Goal: Task Accomplishment & Management: Manage account settings

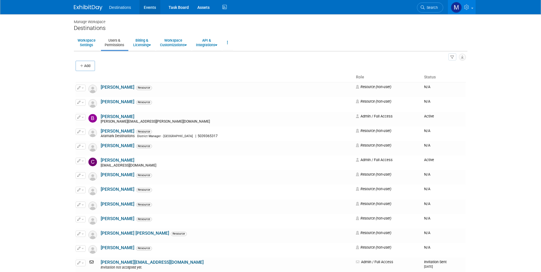
click at [151, 7] on link "Events" at bounding box center [149, 7] width 21 height 14
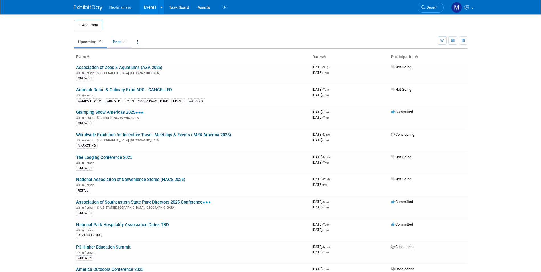
click at [116, 40] on link "Past 31" at bounding box center [119, 41] width 23 height 11
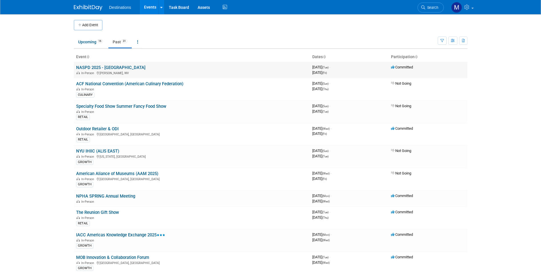
click at [114, 67] on link "NASPD 2025 - [GEOGRAPHIC_DATA]" at bounding box center [110, 67] width 69 height 5
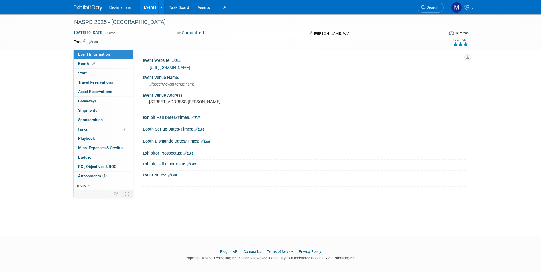
click at [465, 45] on icon at bounding box center [465, 44] width 5 height 4
click at [96, 41] on link "Edit" at bounding box center [93, 42] width 9 height 4
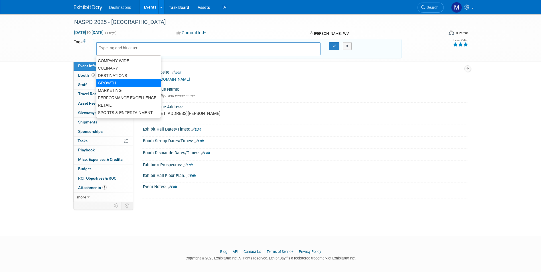
click at [115, 80] on div "GROWTH" at bounding box center [128, 83] width 65 height 8
type input "GROWTH"
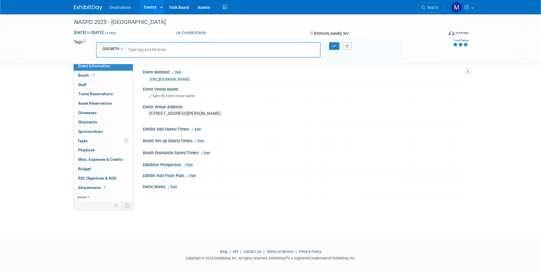
click at [133, 50] on input "text" at bounding box center [168, 50] width 80 height 6
type input "des"
click at [122, 64] on div "DESTINATIONS" at bounding box center [136, 63] width 80 height 8
type input "GROWTH, DESTINATIONS"
click at [336, 45] on button "button" at bounding box center [334, 46] width 10 height 8
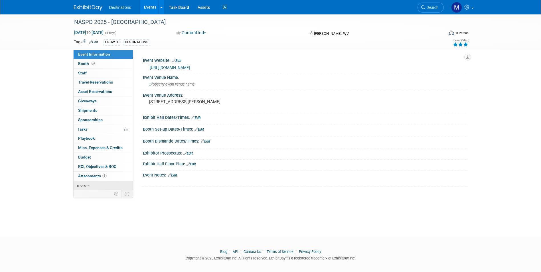
click at [87, 186] on link "more" at bounding box center [103, 185] width 59 height 9
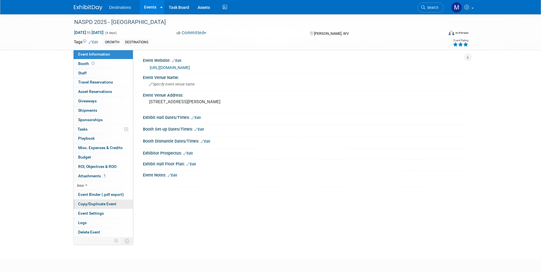
click at [99, 202] on span "Copy/Duplicate Event" at bounding box center [97, 203] width 38 height 5
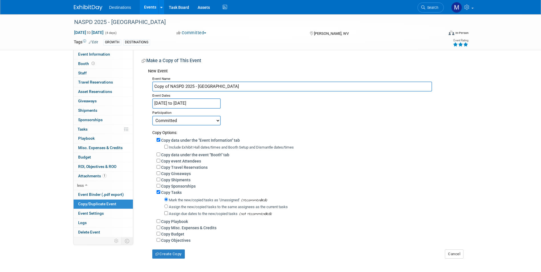
click at [170, 87] on input "Copy of NASPD 2025 - Canaan Valley" at bounding box center [292, 87] width 280 height 10
click at [209, 87] on input "NASPD 2025 - [GEOGRAPHIC_DATA]" at bounding box center [292, 87] width 280 height 10
type input "NASPD 2026 - New Orleans"
click at [165, 103] on input "Sep 9, 2025 to Sep 12, 2025" at bounding box center [186, 103] width 68 height 10
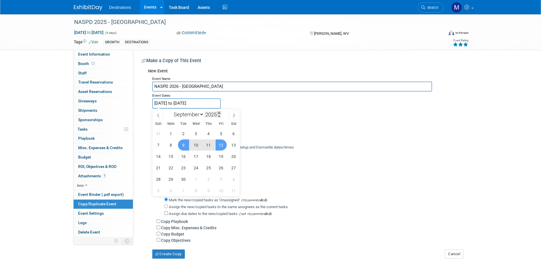
click at [219, 113] on span at bounding box center [219, 112] width 4 height 3
type input "2026"
click at [172, 156] on span "14" at bounding box center [170, 156] width 11 height 11
click at [219, 156] on span "18" at bounding box center [220, 156] width 11 height 11
type input "Sep 14, 2026 to Sep 18, 2026"
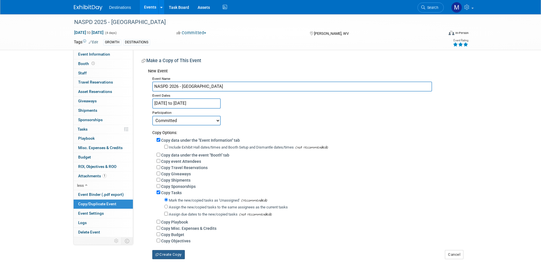
click at [177, 257] on button "Create Copy" at bounding box center [168, 254] width 32 height 9
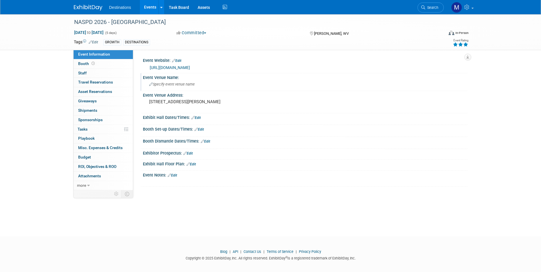
click at [179, 82] on span "Specify event venue name" at bounding box center [172, 84] width 46 height 4
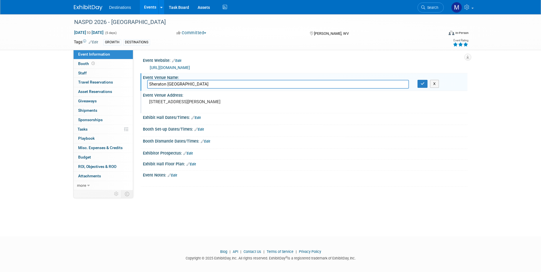
type input "Sheraton New Orleans"
click at [177, 103] on pre "230 Main Lodge Rd Davis, WV 26260" at bounding box center [210, 101] width 123 height 5
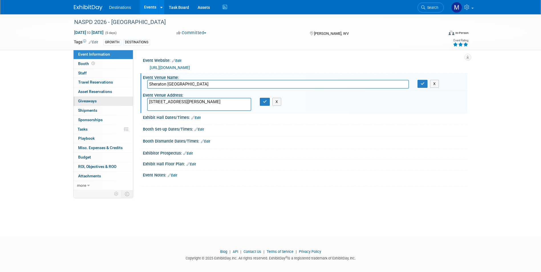
drag, startPoint x: 229, startPoint y: 103, endPoint x: 131, endPoint y: 100, distance: 98.6
click at [131, 101] on div "Event Information Event Info Booth Booth 0 Staff 0 Staff 0 Travel Reservations …" at bounding box center [271, 102] width 402 height 176
click at [203, 82] on input "Sheraton New Orleans" at bounding box center [278, 84] width 262 height 9
click at [160, 100] on textarea at bounding box center [199, 104] width 104 height 13
type textarea "500 Canal St New Orleans LA 70130 504-525-2500"
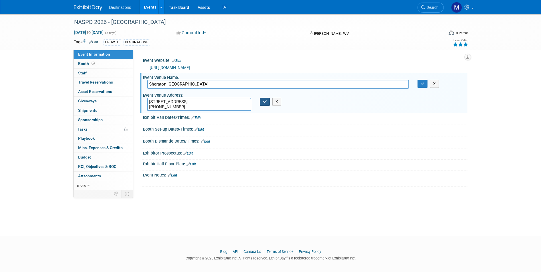
click at [262, 99] on button "button" at bounding box center [265, 102] width 10 height 8
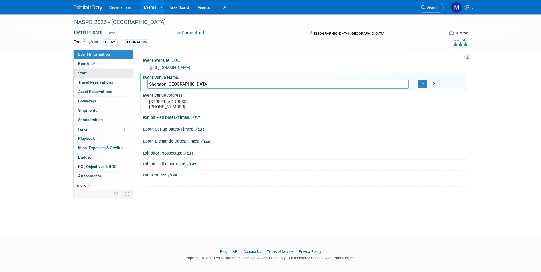
click at [96, 75] on link "0 Staff 0" at bounding box center [103, 73] width 59 height 9
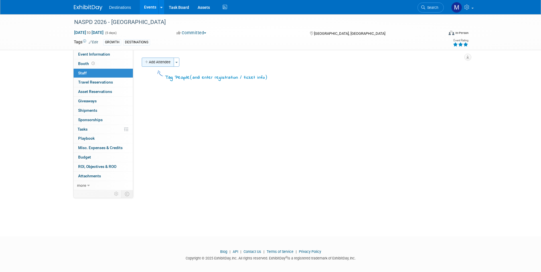
click at [162, 62] on button "Add Attendee" at bounding box center [158, 62] width 32 height 9
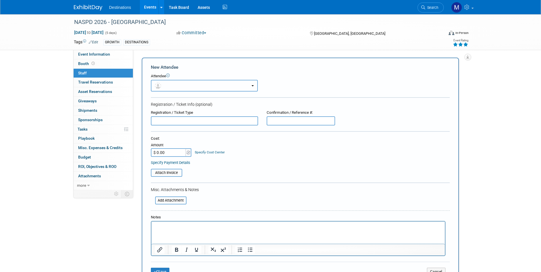
click at [169, 85] on button "button" at bounding box center [204, 86] width 107 height 12
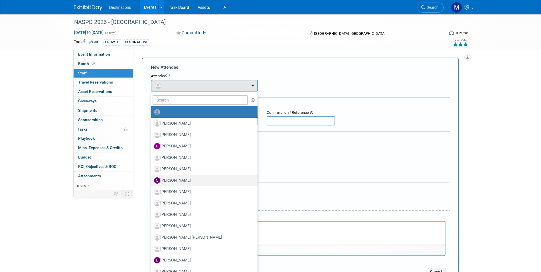
click at [189, 178] on label "[PERSON_NAME]" at bounding box center [203, 180] width 98 height 9
click at [152, 178] on input "[PERSON_NAME]" at bounding box center [150, 180] width 4 height 4
select select "2d1f791b-8756-4052-906d-23e6793faa6a"
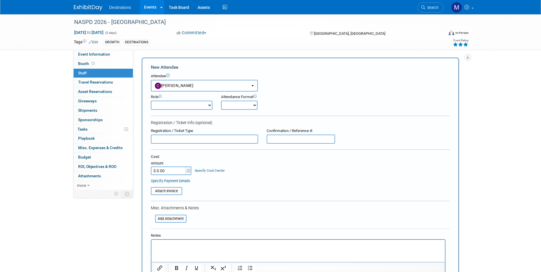
click at [176, 106] on select "Demonstrator Host Planner Presenter Sales Representative Set-up/Dismantle Crew …" at bounding box center [182, 105] width 62 height 9
select select "2"
click at [151, 101] on select "Demonstrator Host Planner Presenter Sales Representative Set-up/Dismantle Crew …" at bounding box center [182, 105] width 62 height 9
click at [236, 105] on select "Onsite Remote" at bounding box center [239, 105] width 36 height 9
select select "1"
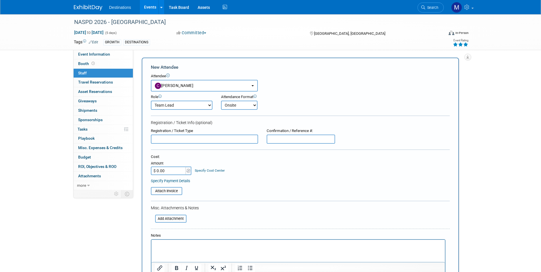
click at [221, 101] on select "Onsite Remote" at bounding box center [239, 105] width 36 height 9
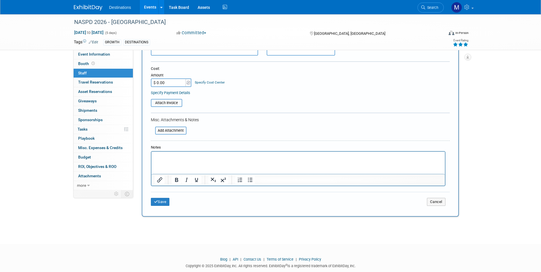
scroll to position [101, 0]
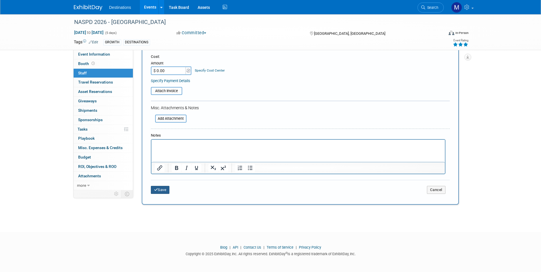
click at [166, 191] on button "Save" at bounding box center [160, 190] width 19 height 8
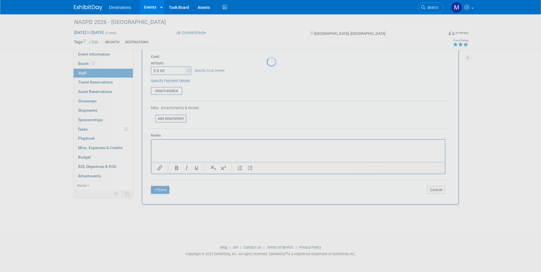
scroll to position [4, 0]
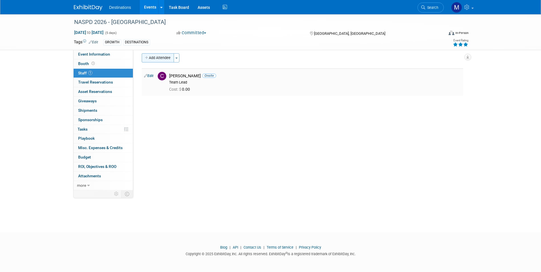
click at [161, 60] on button "Add Attendee" at bounding box center [158, 57] width 32 height 9
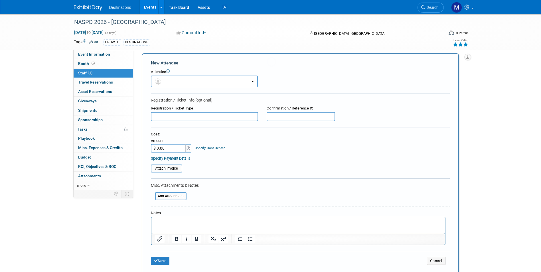
scroll to position [0, 0]
click at [166, 79] on button "button" at bounding box center [204, 82] width 107 height 12
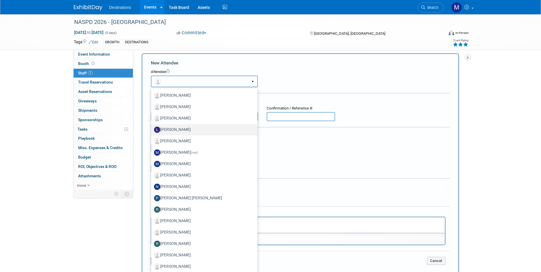
scroll to position [221, 0]
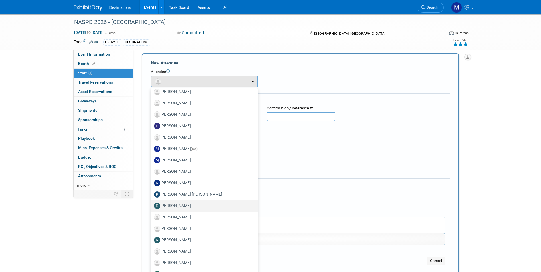
click at [179, 207] on label "[PERSON_NAME]" at bounding box center [203, 205] width 98 height 9
click at [152, 207] on input "[PERSON_NAME]" at bounding box center [150, 205] width 4 height 4
select select "f07167a9-9970-4e03-9468-93cc42d1618e"
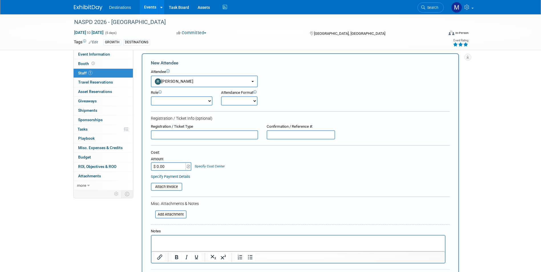
click at [170, 101] on select "Demonstrator Host Planner Presenter Sales Representative Set-up/Dismantle Crew …" at bounding box center [182, 100] width 62 height 9
select select "2"
click at [151, 96] on select "Demonstrator Host Planner Presenter Sales Representative Set-up/Dismantle Crew …" at bounding box center [182, 100] width 62 height 9
click at [231, 102] on select "Onsite Remote" at bounding box center [239, 100] width 36 height 9
click at [221, 96] on select "Onsite Remote" at bounding box center [239, 100] width 36 height 9
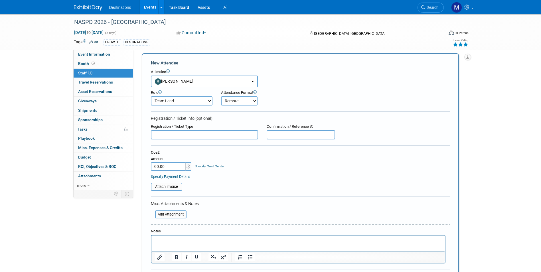
click at [234, 124] on div "Registration / Ticket Type" at bounding box center [204, 126] width 107 height 5
click at [231, 101] on select "Onsite Remote" at bounding box center [239, 100] width 36 height 9
select select "1"
click at [221, 96] on select "Onsite Remote" at bounding box center [239, 100] width 36 height 9
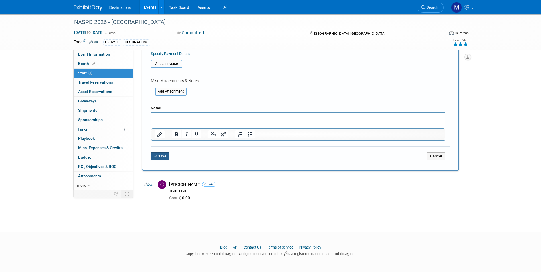
click at [162, 158] on button "Save" at bounding box center [160, 156] width 19 height 8
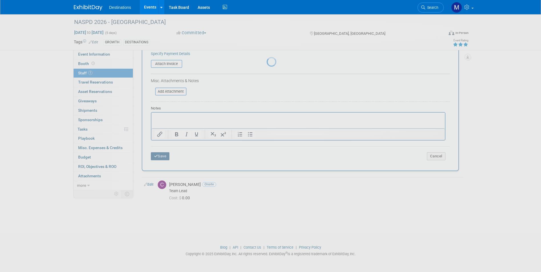
scroll to position [4, 0]
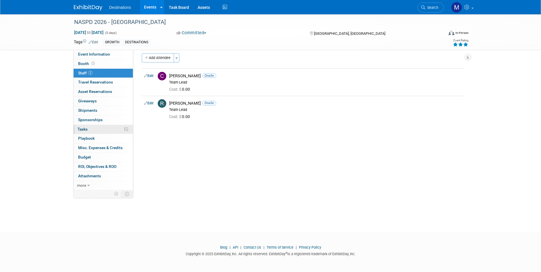
click at [129, 129] on link "0% Tasks 0%" at bounding box center [103, 129] width 59 height 9
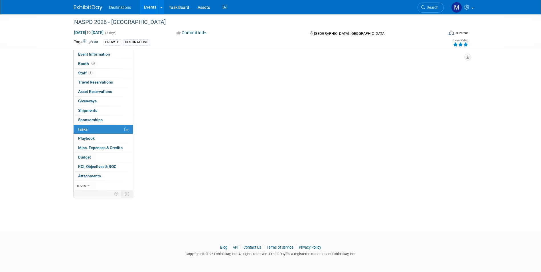
scroll to position [0, 0]
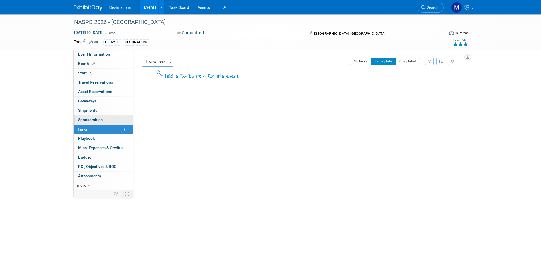
click at [98, 120] on span "Sponsorships 0" at bounding box center [90, 119] width 25 height 5
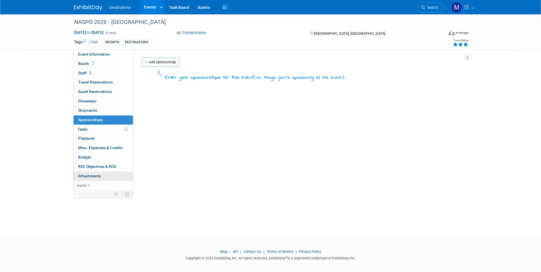
click at [91, 176] on span "Attachments 0" at bounding box center [89, 176] width 23 height 5
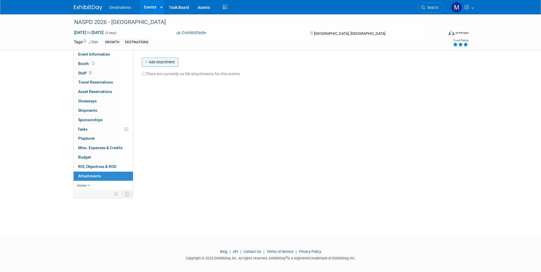
click at [165, 60] on button "Add Attachment" at bounding box center [160, 62] width 36 height 9
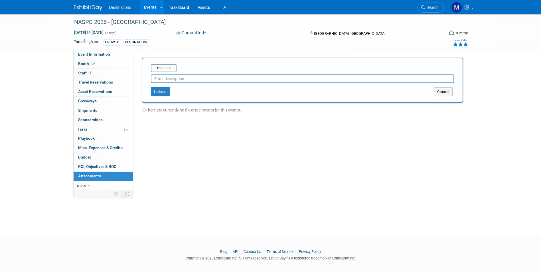
click at [160, 78] on input "text" at bounding box center [302, 78] width 303 height 9
type input "2026 Brochure"
click at [167, 70] on input "file" at bounding box center [142, 68] width 68 height 7
click at [160, 89] on button "Upload" at bounding box center [160, 89] width 19 height 9
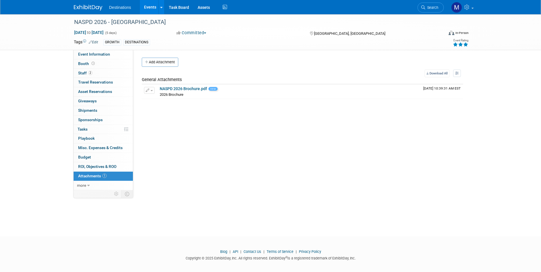
click at [150, 5] on link "Events" at bounding box center [150, 7] width 21 height 14
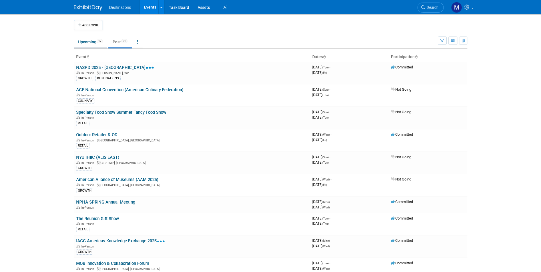
click at [89, 41] on link "Upcoming 17" at bounding box center [90, 41] width 33 height 11
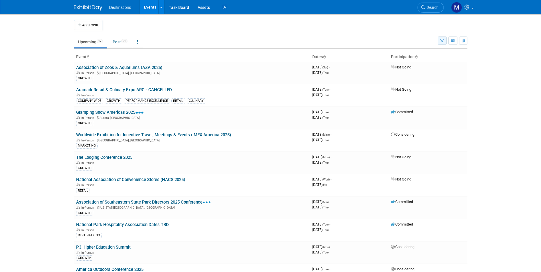
click at [443, 40] on button "button" at bounding box center [441, 40] width 9 height 8
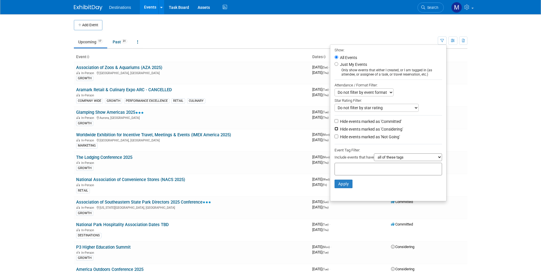
drag, startPoint x: 334, startPoint y: 131, endPoint x: 334, endPoint y: 134, distance: 3.1
click at [334, 131] on input "Hide events marked as 'Considering'" at bounding box center [336, 129] width 4 height 4
checkbox input "true"
click at [334, 138] on input "Hide events marked as 'Not Going'" at bounding box center [336, 137] width 4 height 4
checkbox input "true"
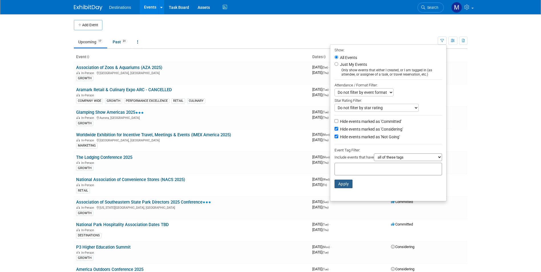
click at [340, 186] on button "Apply" at bounding box center [343, 184] width 18 height 9
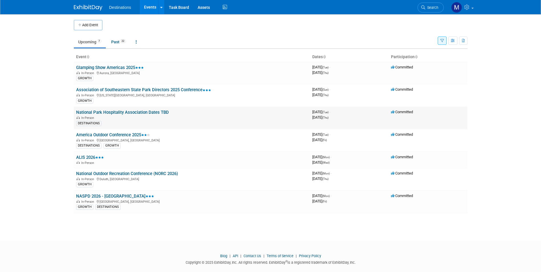
click at [156, 112] on link "National Park Hospitality Association Dates TBD" at bounding box center [122, 112] width 93 height 5
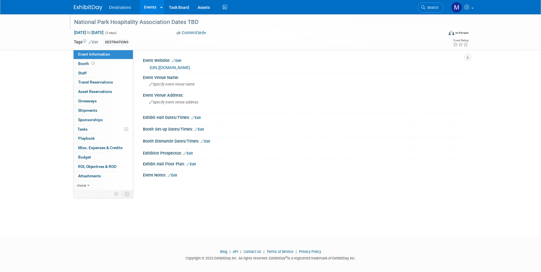
click at [198, 21] on div "National Park Hospitality Association Dates TBD" at bounding box center [253, 22] width 363 height 10
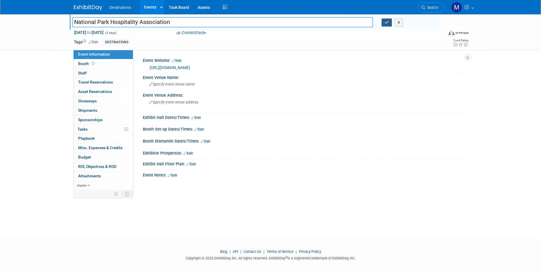
type input "National Park Hospitality Association"
click at [386, 23] on icon "button" at bounding box center [386, 23] width 4 height 4
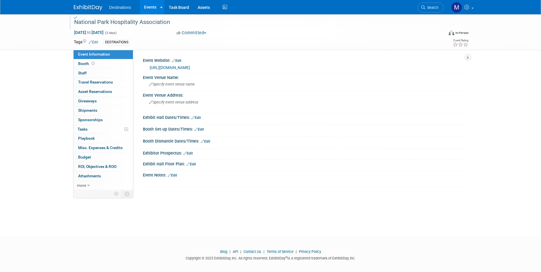
click at [147, 9] on link "Events" at bounding box center [150, 7] width 21 height 14
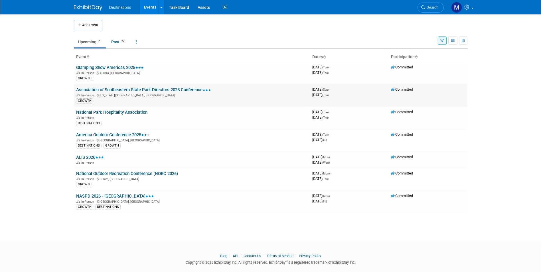
click at [161, 89] on link "Association of Southeastern State Park Directors 2025 Conference" at bounding box center [143, 89] width 135 height 5
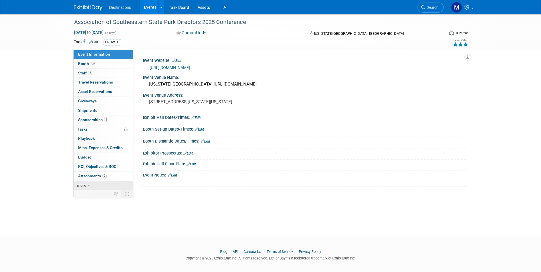
click at [88, 186] on icon at bounding box center [88, 186] width 3 height 4
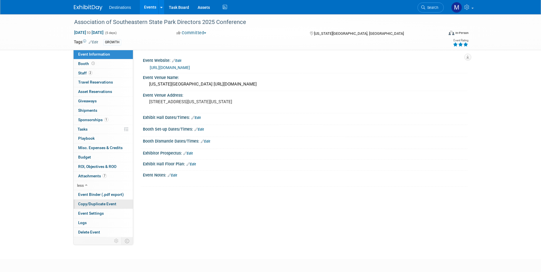
click at [96, 204] on span "Copy/Duplicate Event" at bounding box center [97, 203] width 38 height 5
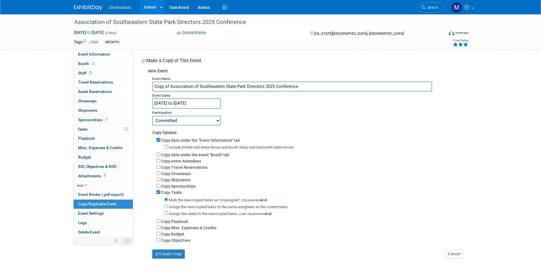
click at [169, 86] on input "Copy of Association of Southeastern State Park Directors 2025 Conference" at bounding box center [292, 87] width 280 height 10
drag, startPoint x: 249, startPoint y: 87, endPoint x: 286, endPoint y: 86, distance: 37.1
click at [286, 86] on input "Association of Southeastern State Park Directors 2025 Conference" at bounding box center [292, 87] width 280 height 10
type input "Association of Southeastern State Park Directors (ASSPD 2026 | Florida"
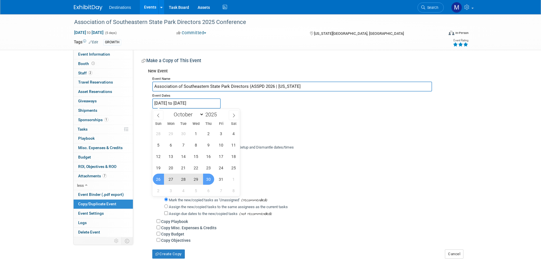
click at [209, 101] on input "Oct 26, 2025 to Oct 30, 2025" at bounding box center [186, 103] width 68 height 10
click at [200, 114] on select "January February March April May June July August September October November De…" at bounding box center [187, 114] width 33 height 7
click at [200, 113] on select "January February March April May June July August September October November De…" at bounding box center [187, 114] width 33 height 7
click at [220, 113] on span at bounding box center [219, 112] width 4 height 3
type input "2026"
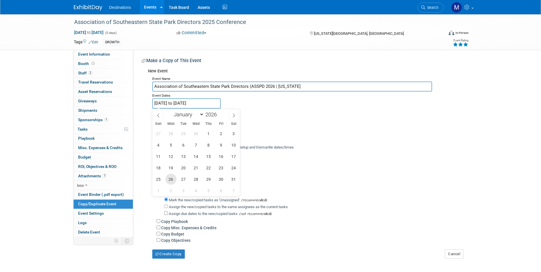
click at [172, 179] on span "26" at bounding box center [170, 179] width 11 height 11
click at [217, 179] on span "30" at bounding box center [220, 179] width 11 height 11
type input "[DATE] to [DATE]"
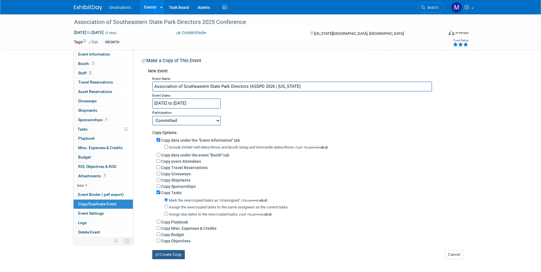
click at [182, 258] on button "Create Copy" at bounding box center [168, 254] width 32 height 9
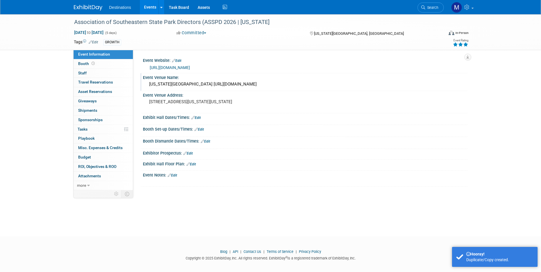
click at [172, 84] on div "[US_STATE][GEOGRAPHIC_DATA] [URL][DOMAIN_NAME]" at bounding box center [305, 84] width 316 height 9
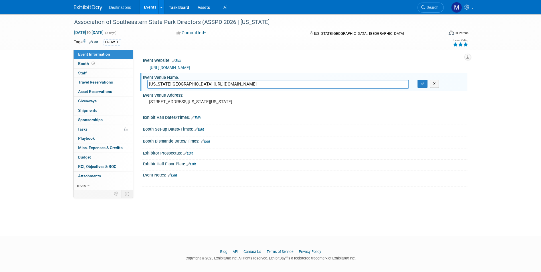
drag, startPoint x: 392, startPoint y: 83, endPoint x: 149, endPoint y: 86, distance: 243.4
click at [149, 86] on input "[US_STATE][GEOGRAPHIC_DATA] [URL][DOMAIN_NAME]" at bounding box center [278, 84] width 262 height 9
type input "[US_STATE]"
click at [423, 83] on icon "button" at bounding box center [422, 84] width 4 height 4
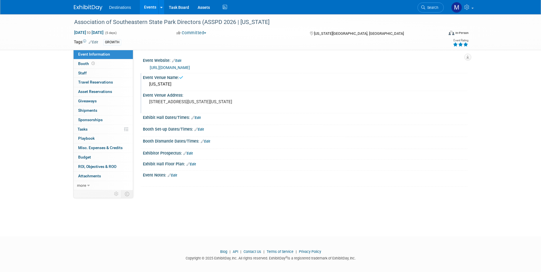
click at [263, 103] on pre "[STREET_ADDRESS][US_STATE][US_STATE]" at bounding box center [210, 101] width 123 height 5
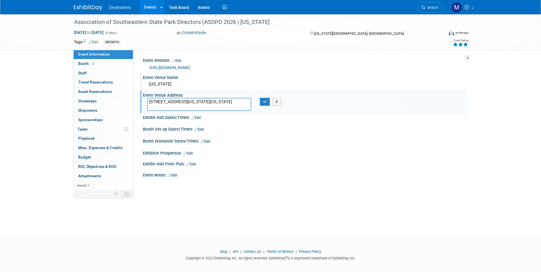
drag, startPoint x: 250, startPoint y: 102, endPoint x: 148, endPoint y: 104, distance: 101.8
click at [148, 104] on textarea "[STREET_ADDRESS][US_STATE][US_STATE]" at bounding box center [199, 104] width 104 height 13
click at [161, 101] on textarea "[STREET_ADDRESS][US_STATE][US_STATE]" at bounding box center [199, 104] width 104 height 13
drag, startPoint x: 150, startPoint y: 100, endPoint x: 195, endPoint y: 104, distance: 44.9
click at [194, 104] on textarea "[STREET_ADDRESS][US_STATE][US_STATE]" at bounding box center [199, 104] width 104 height 13
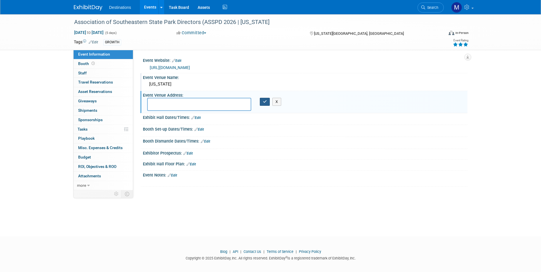
click at [264, 105] on button "button" at bounding box center [265, 102] width 10 height 8
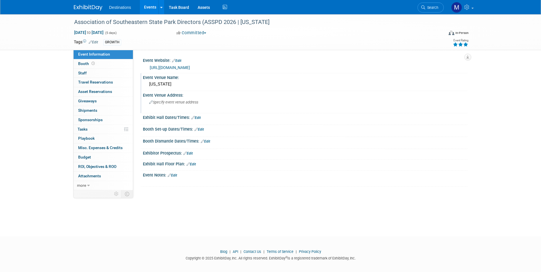
click at [169, 103] on span "Specify event venue address" at bounding box center [173, 102] width 49 height 4
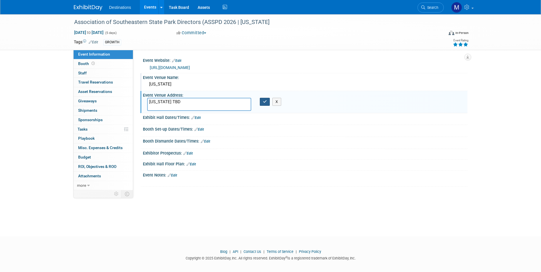
type textarea "[US_STATE] TBD"
click at [265, 103] on icon "button" at bounding box center [265, 102] width 4 height 4
